Goal: Find specific page/section: Find specific page/section

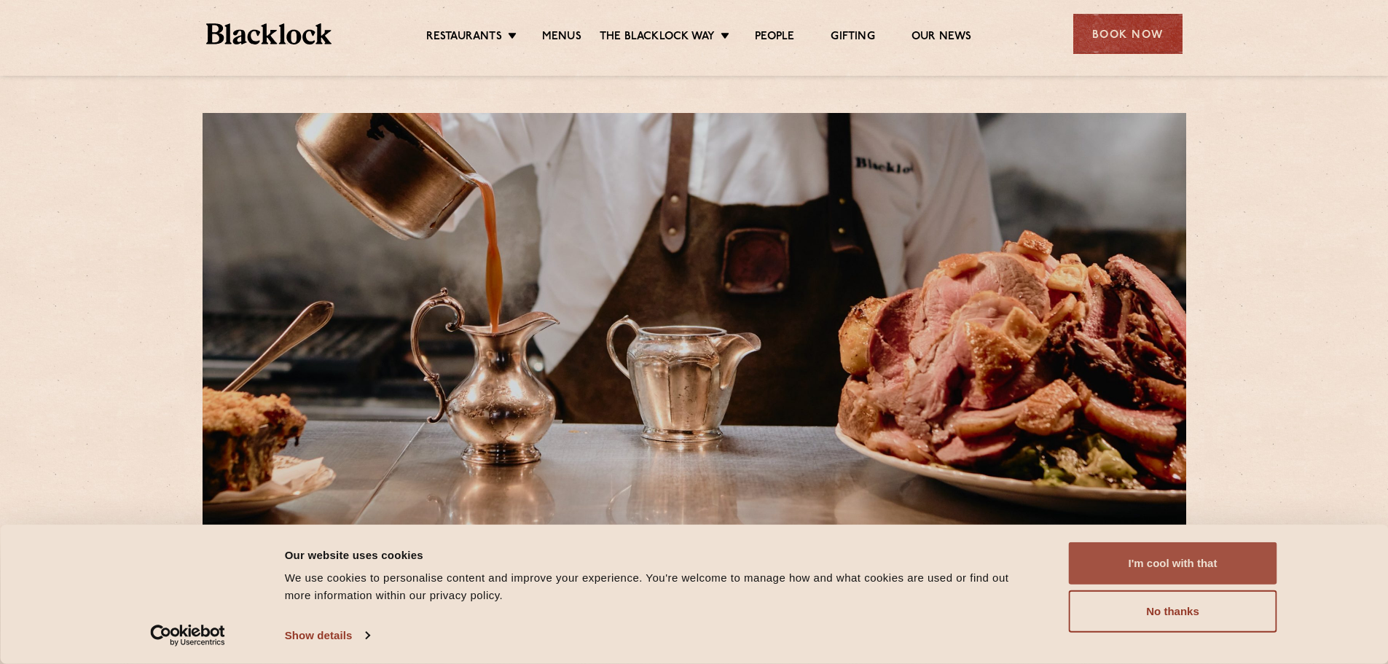
click at [1198, 564] on button "I'm cool with that" at bounding box center [1173, 563] width 208 height 42
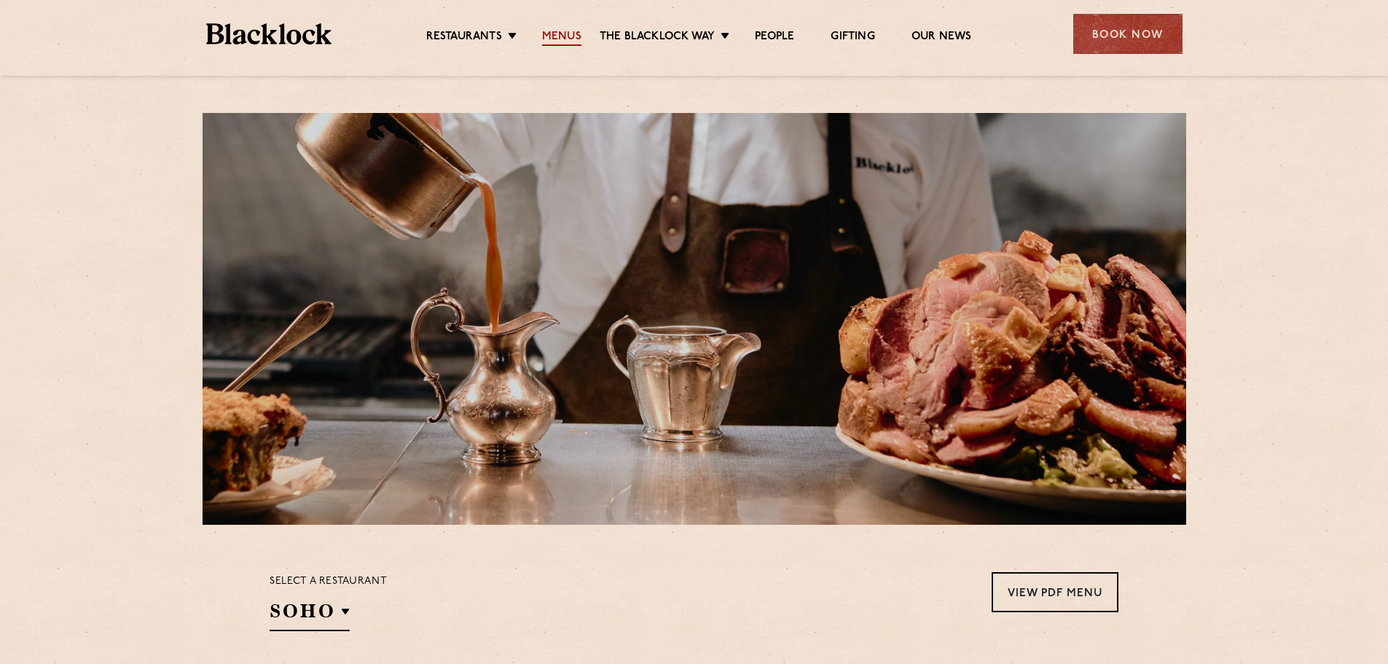
click at [568, 35] on link "Menus" at bounding box center [561, 38] width 39 height 16
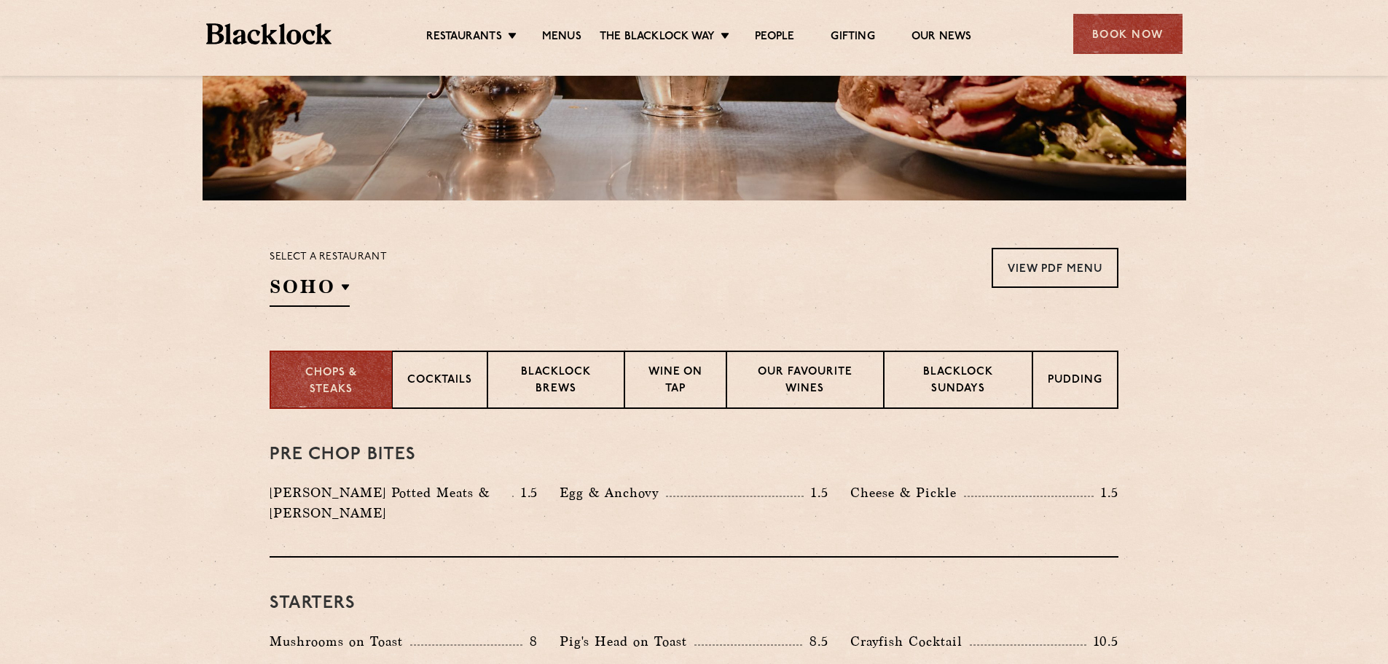
scroll to position [437, 0]
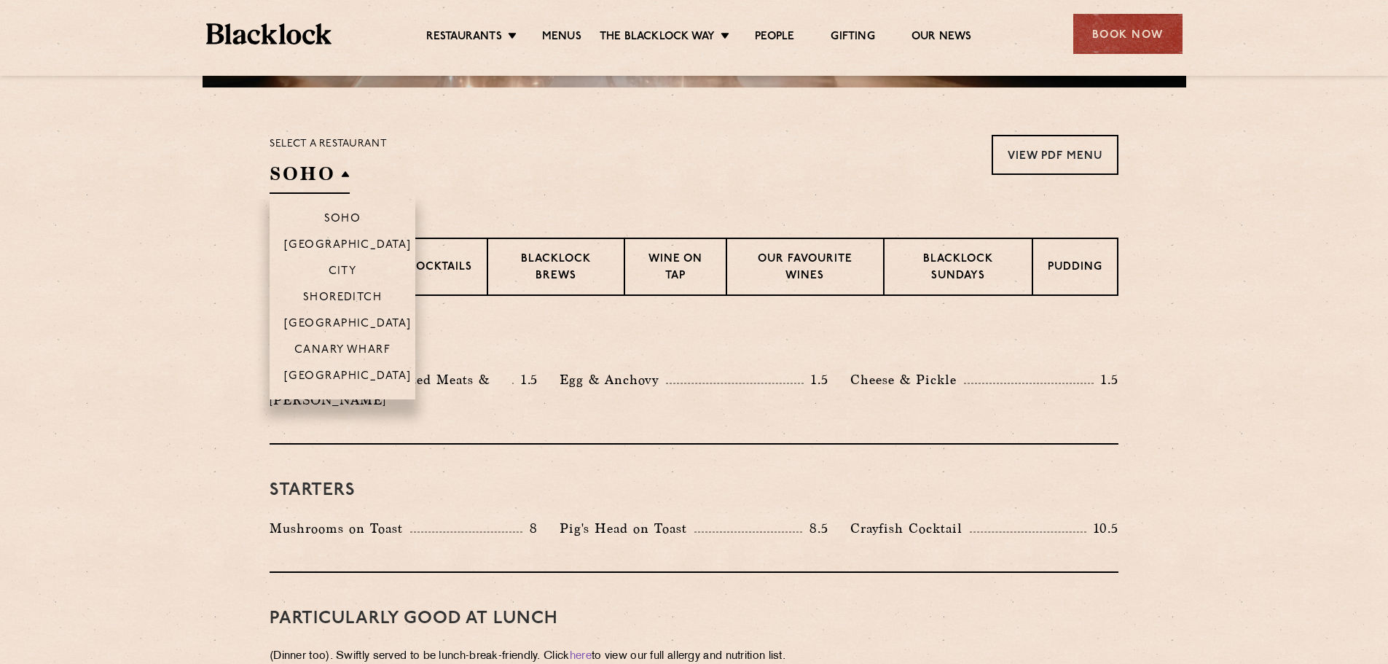
click at [309, 166] on h2 "SOHO" at bounding box center [310, 177] width 80 height 33
click at [349, 295] on p "Shoreditch" at bounding box center [342, 298] width 79 height 15
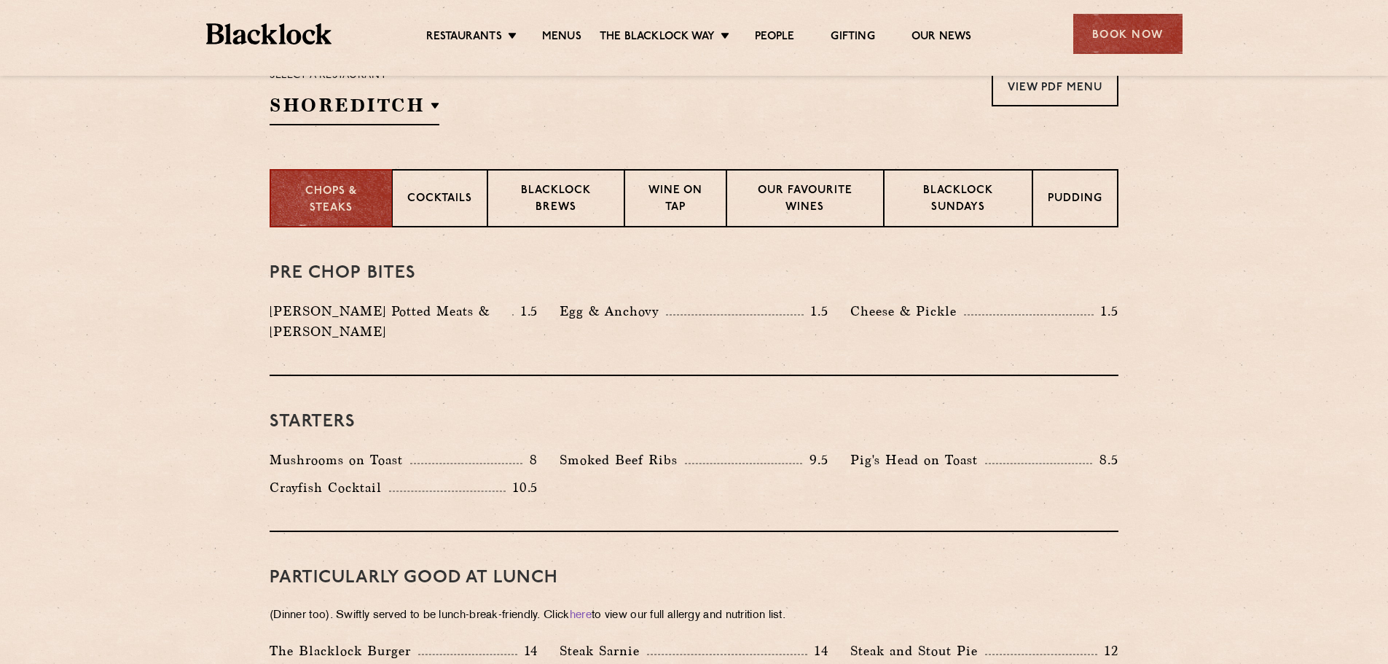
scroll to position [0, 0]
